Goal: Information Seeking & Learning: Learn about a topic

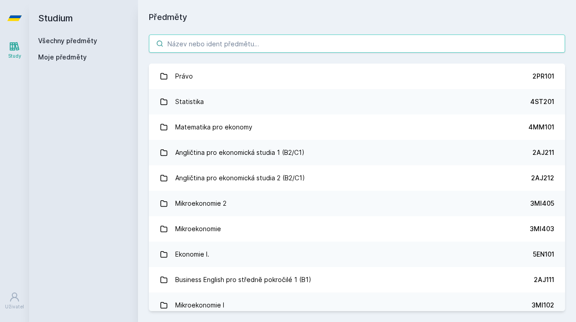
click at [265, 39] on input "search" at bounding box center [357, 43] width 416 height 18
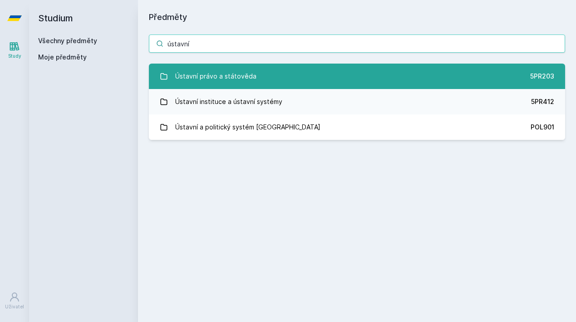
type input "ústavní"
click at [215, 79] on div "Ústavní právo a státověda" at bounding box center [215, 76] width 81 height 18
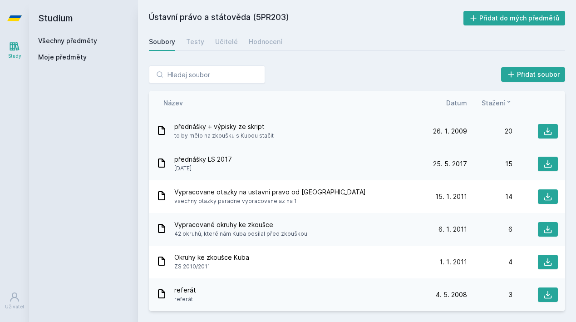
scroll to position [9, 0]
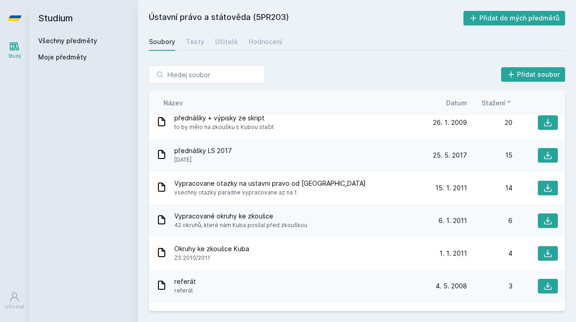
click at [461, 103] on span "Datum" at bounding box center [456, 103] width 21 height 10
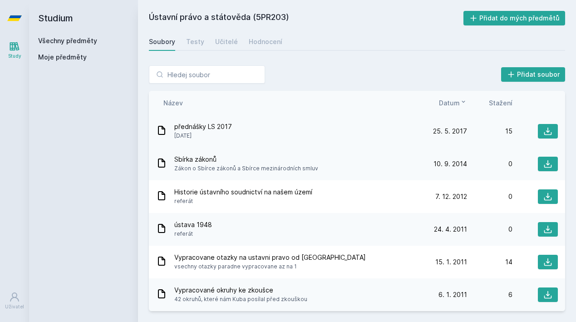
scroll to position [0, 0]
click at [546, 135] on icon at bounding box center [548, 132] width 8 height 8
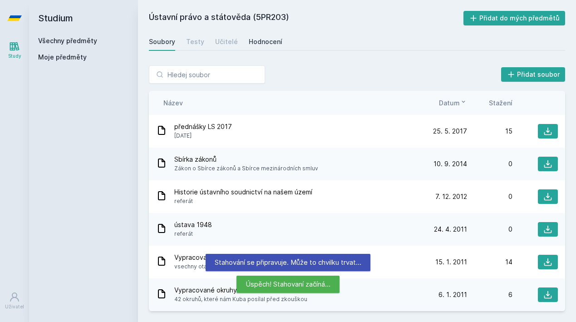
click at [255, 44] on div "Hodnocení" at bounding box center [266, 41] width 34 height 9
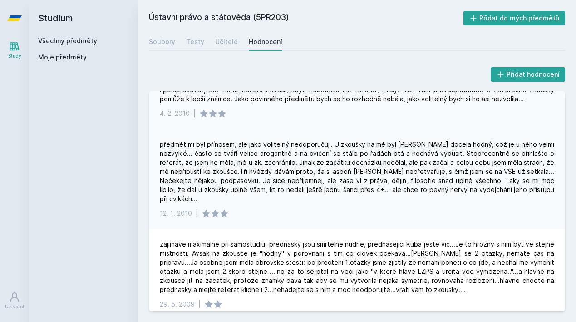
scroll to position [724, 0]
click at [223, 49] on link "Učitelé" at bounding box center [226, 42] width 23 height 18
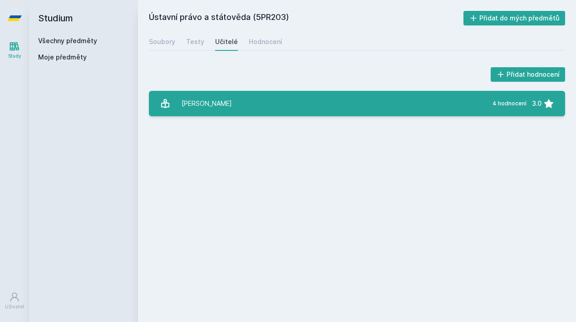
click at [214, 100] on div "[PERSON_NAME]" at bounding box center [207, 103] width 50 height 18
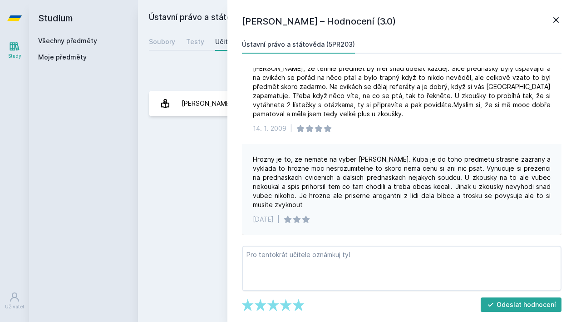
scroll to position [160, 0]
click at [555, 25] on link at bounding box center [555, 22] width 11 height 14
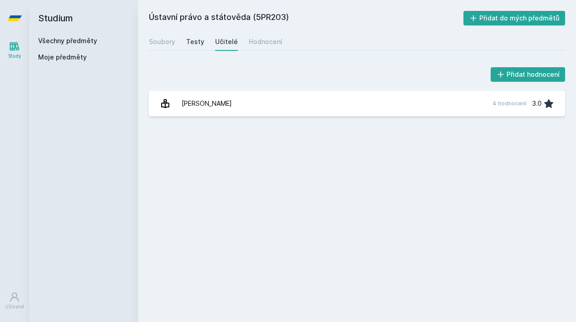
click at [192, 39] on div "Testy" at bounding box center [195, 41] width 18 height 9
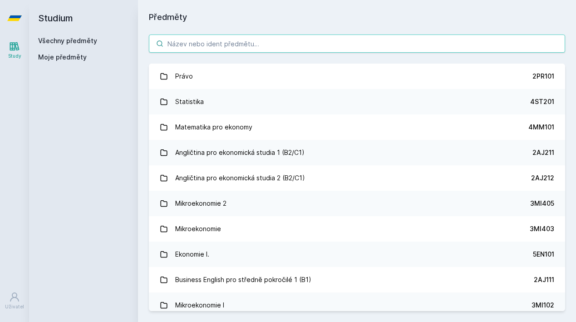
click at [269, 44] on input "search" at bounding box center [357, 43] width 416 height 18
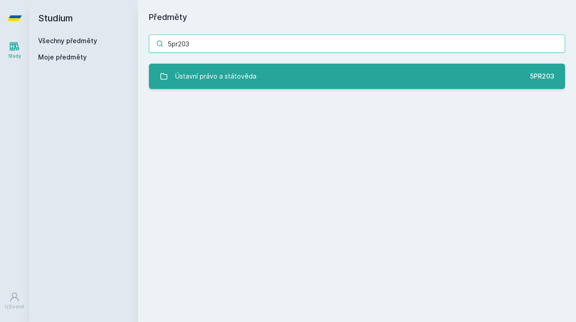
type input "5pr203"
click at [234, 78] on div "Ústavní právo a státověda" at bounding box center [215, 76] width 81 height 18
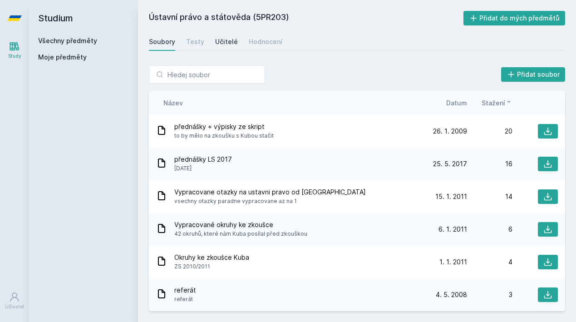
click at [229, 39] on div "Učitelé" at bounding box center [226, 41] width 23 height 9
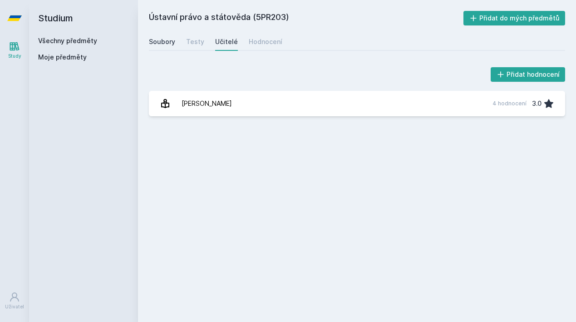
click at [171, 39] on div "Soubory" at bounding box center [162, 41] width 26 height 9
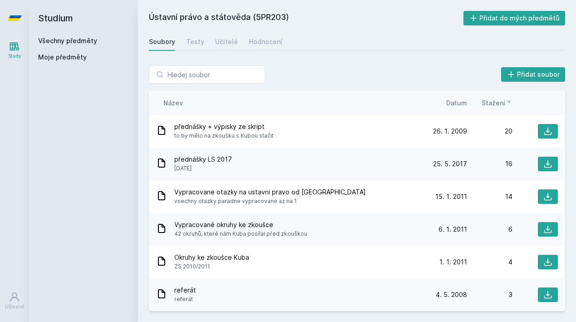
click at [457, 104] on span "Datum" at bounding box center [456, 103] width 21 height 10
